Goal: Navigation & Orientation: Find specific page/section

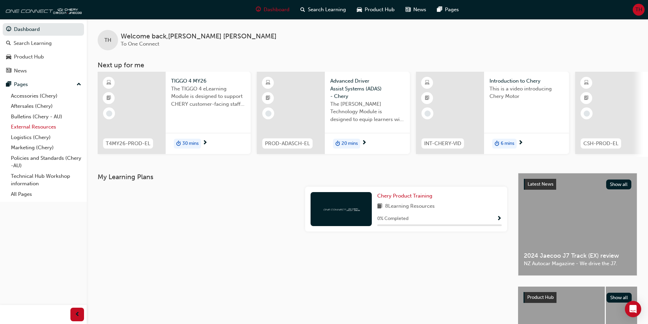
click at [32, 127] on link "External Resources" at bounding box center [46, 127] width 76 height 11
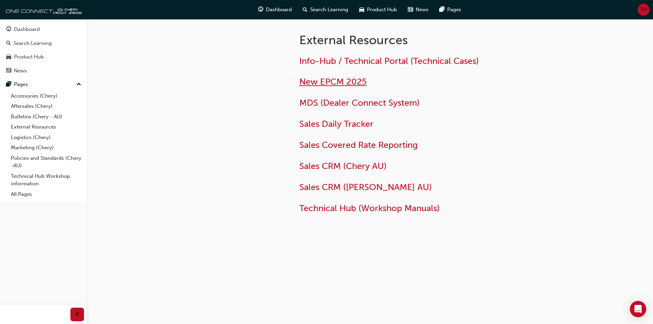
click at [333, 80] on span "New EPCM 2025" at bounding box center [332, 82] width 67 height 11
